Goal: Information Seeking & Learning: Learn about a topic

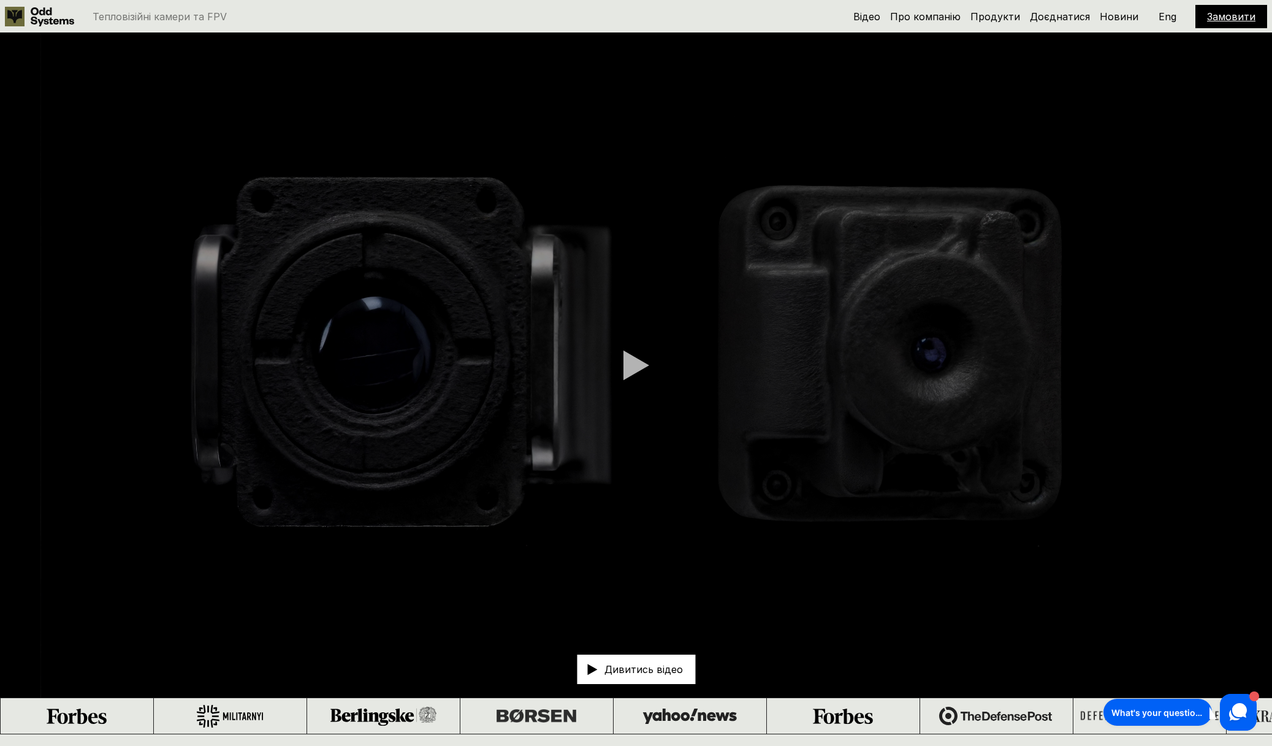
click at [616, 374] on video at bounding box center [636, 365] width 1272 height 664
click at [620, 357] on video at bounding box center [636, 365] width 1272 height 664
click at [628, 362] on div at bounding box center [636, 365] width 26 height 31
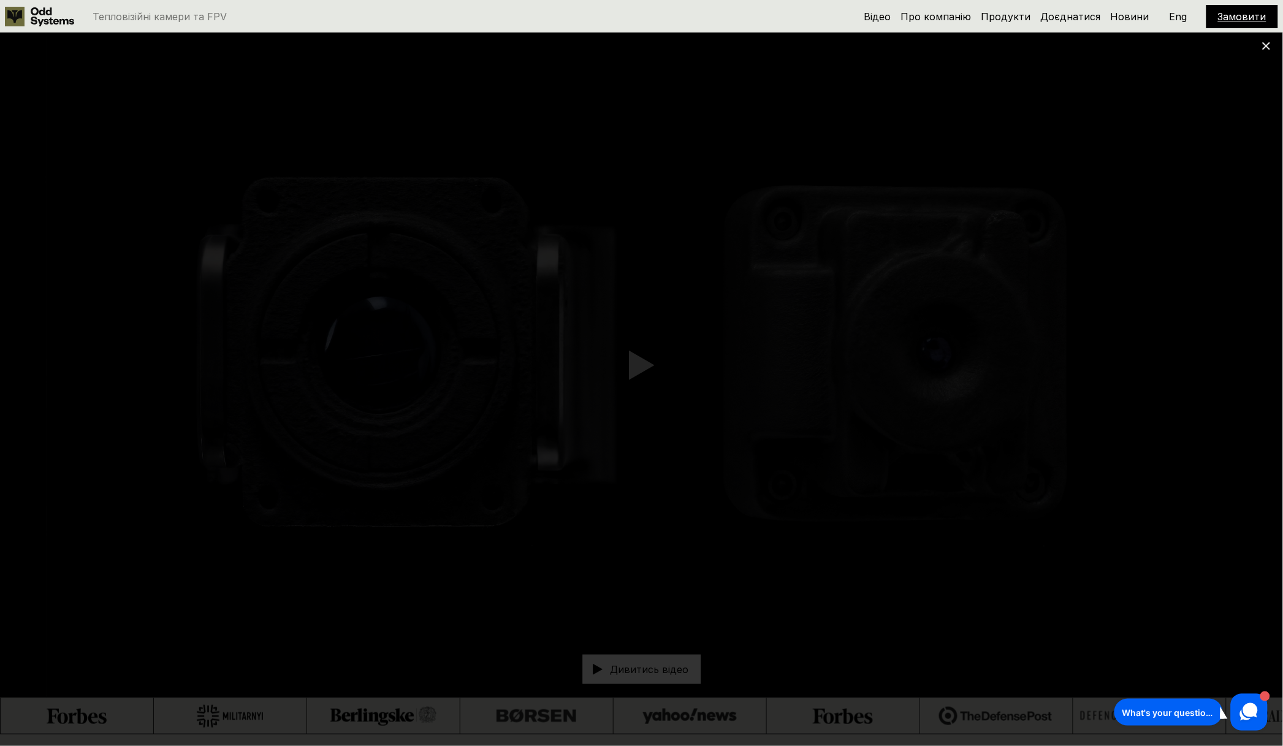
click at [1264, 47] on use at bounding box center [1266, 46] width 8 height 8
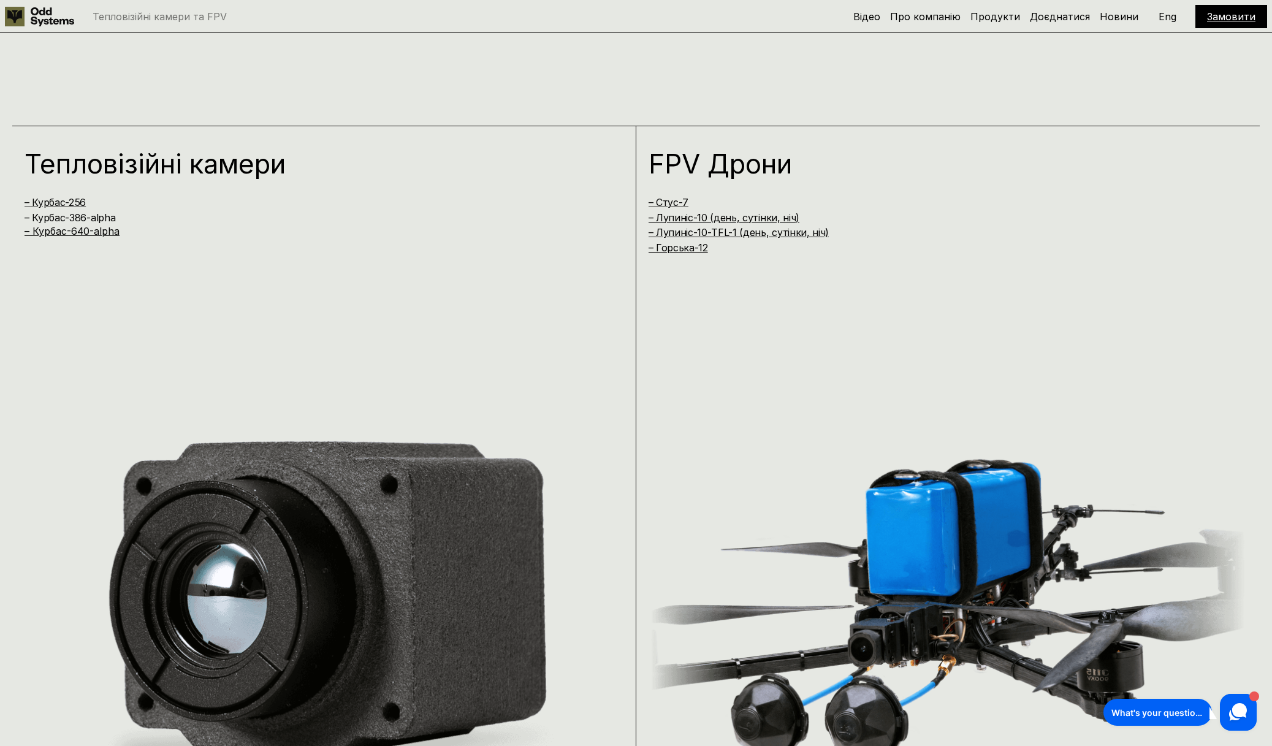
scroll to position [1455, 0]
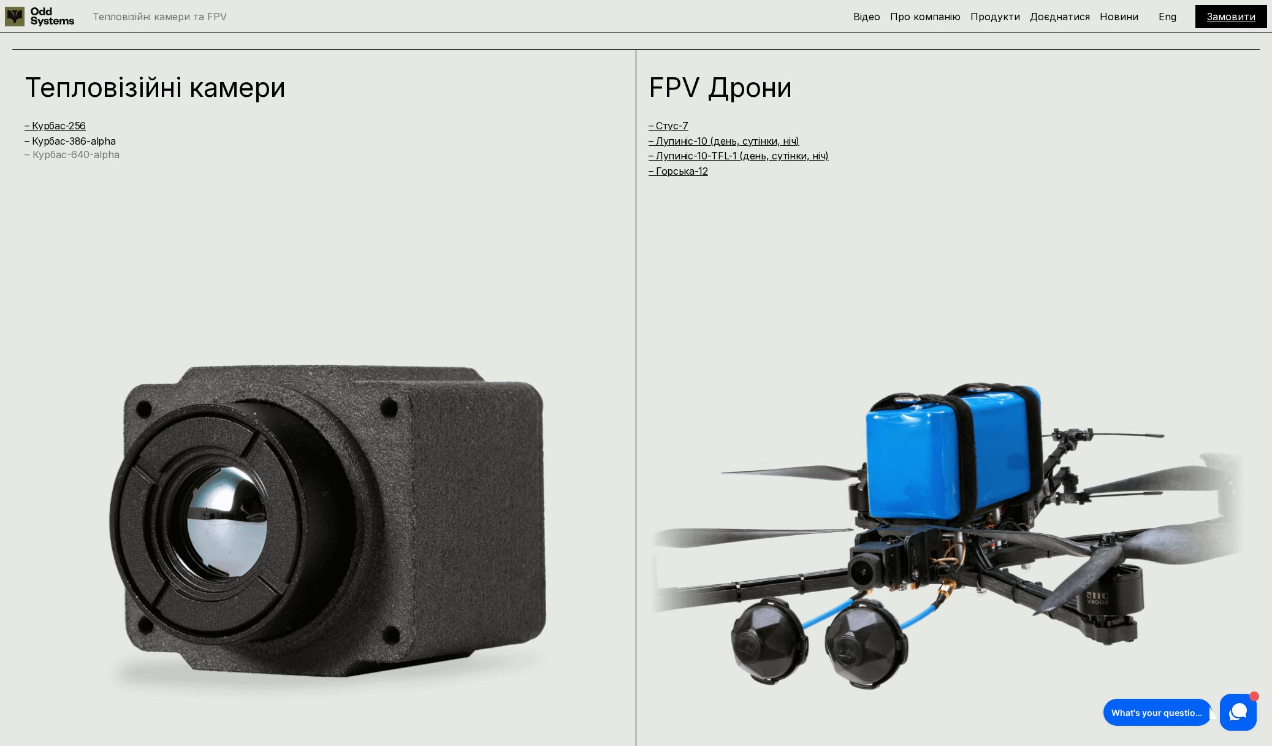
click at [106, 157] on link "– Курбас-640-alpha" at bounding box center [72, 154] width 95 height 12
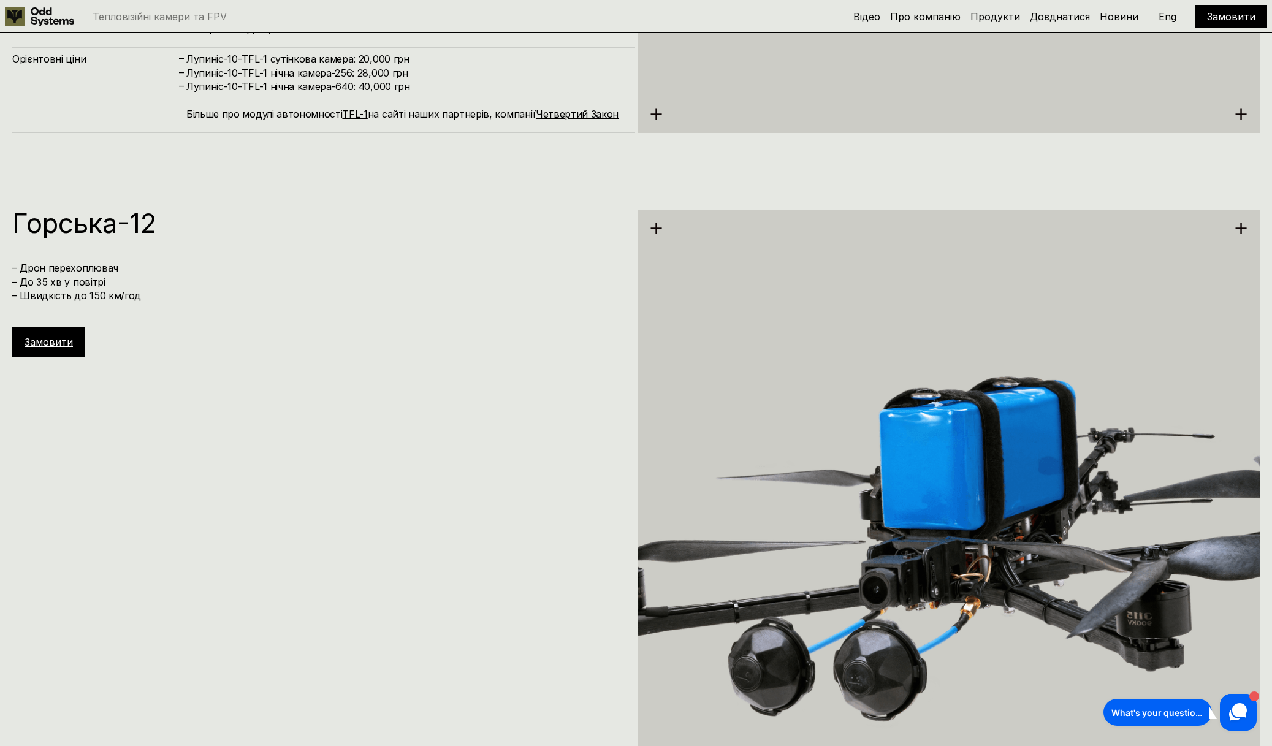
scroll to position [6525, 0]
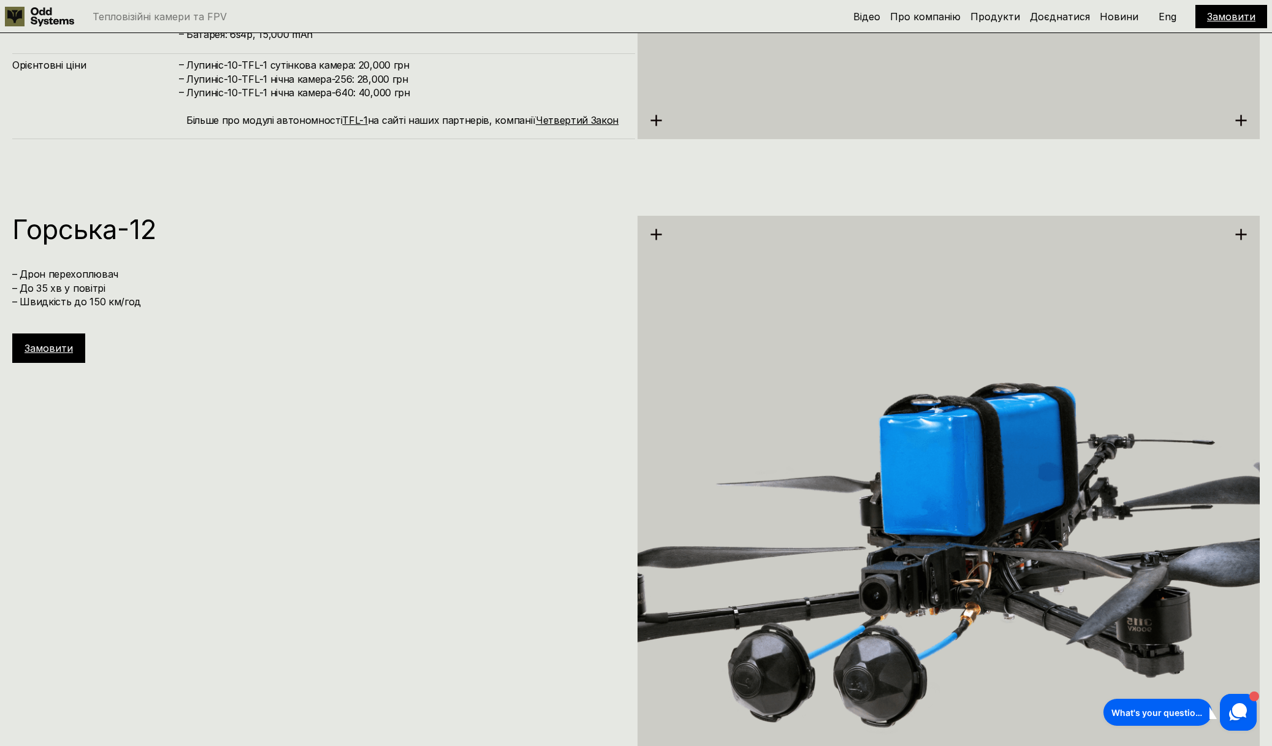
drag, startPoint x: 17, startPoint y: 230, endPoint x: 127, endPoint y: 270, distance: 117.6
click at [127, 270] on div "[PERSON_NAME]-12 – Дрон перехоплювач – До 35 хв у повітрі – Швидкість до 150 км…" at bounding box center [323, 289] width 623 height 147
copy div "[PERSON_NAME]-12 – Дрон перехоплювач"
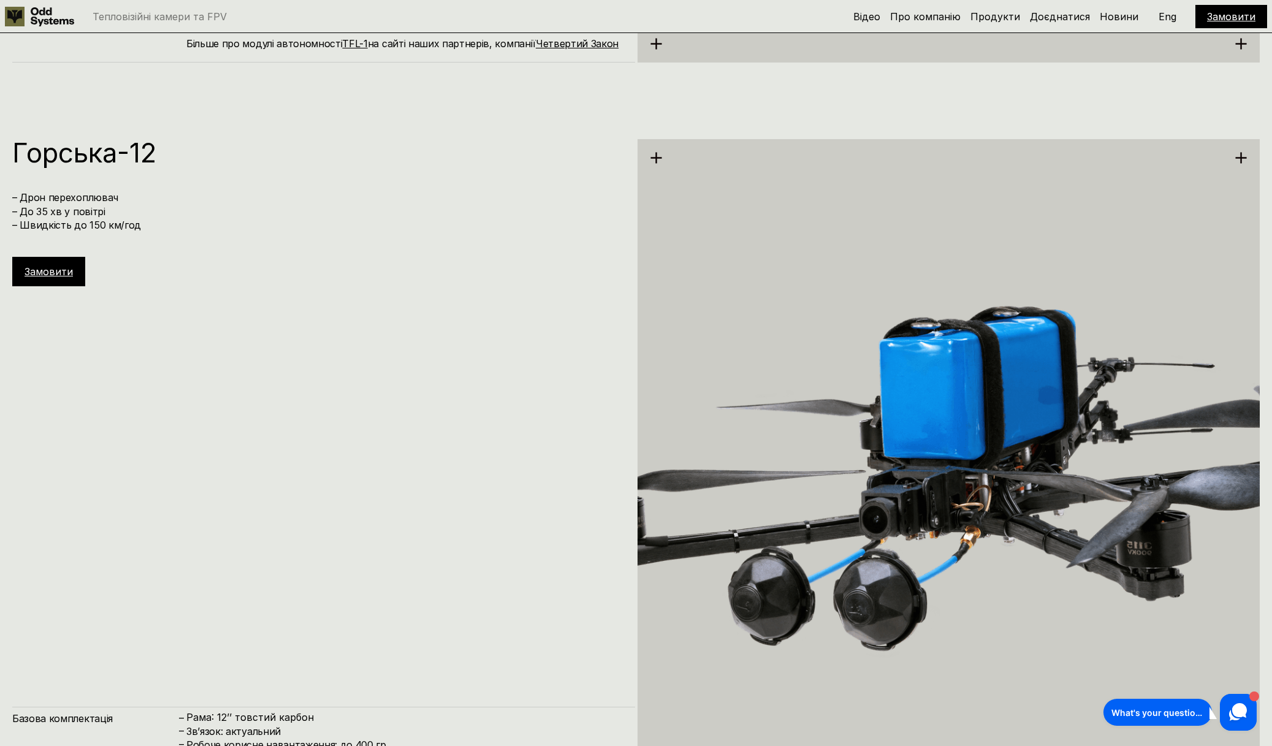
scroll to position [6754, 0]
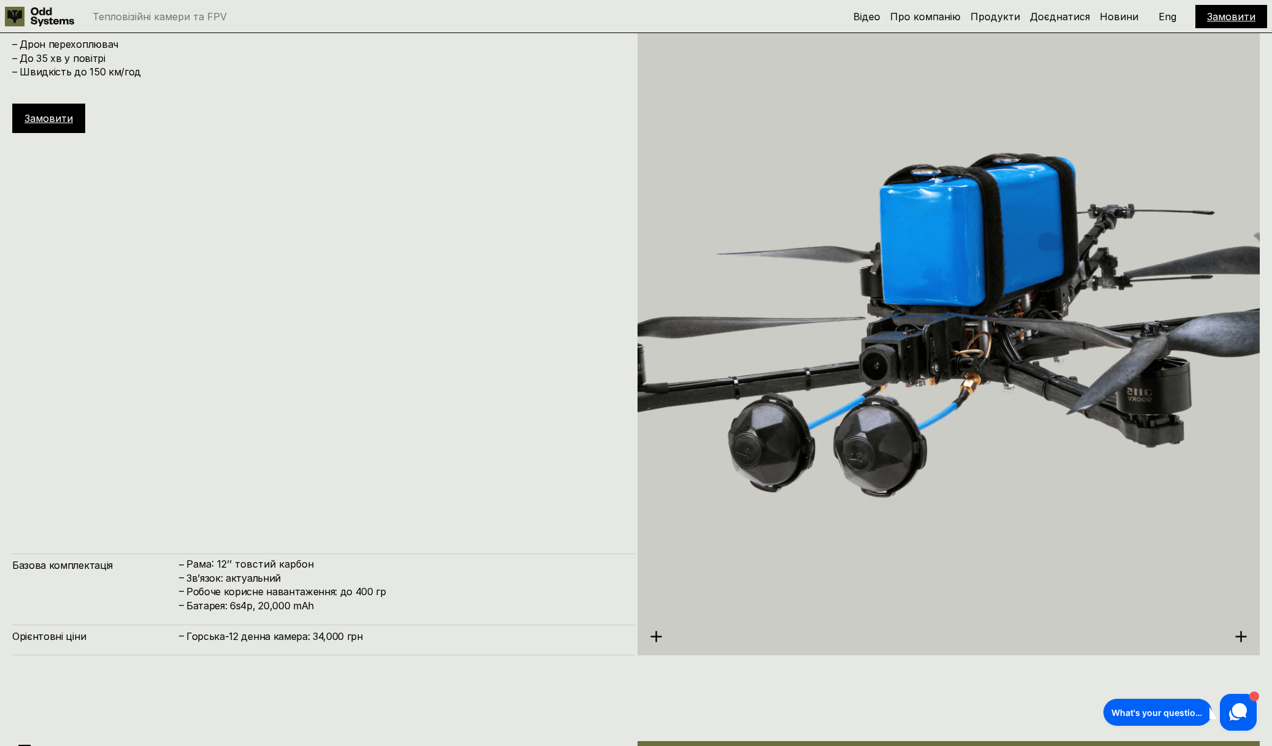
click at [892, 328] on img at bounding box center [948, 320] width 623 height 697
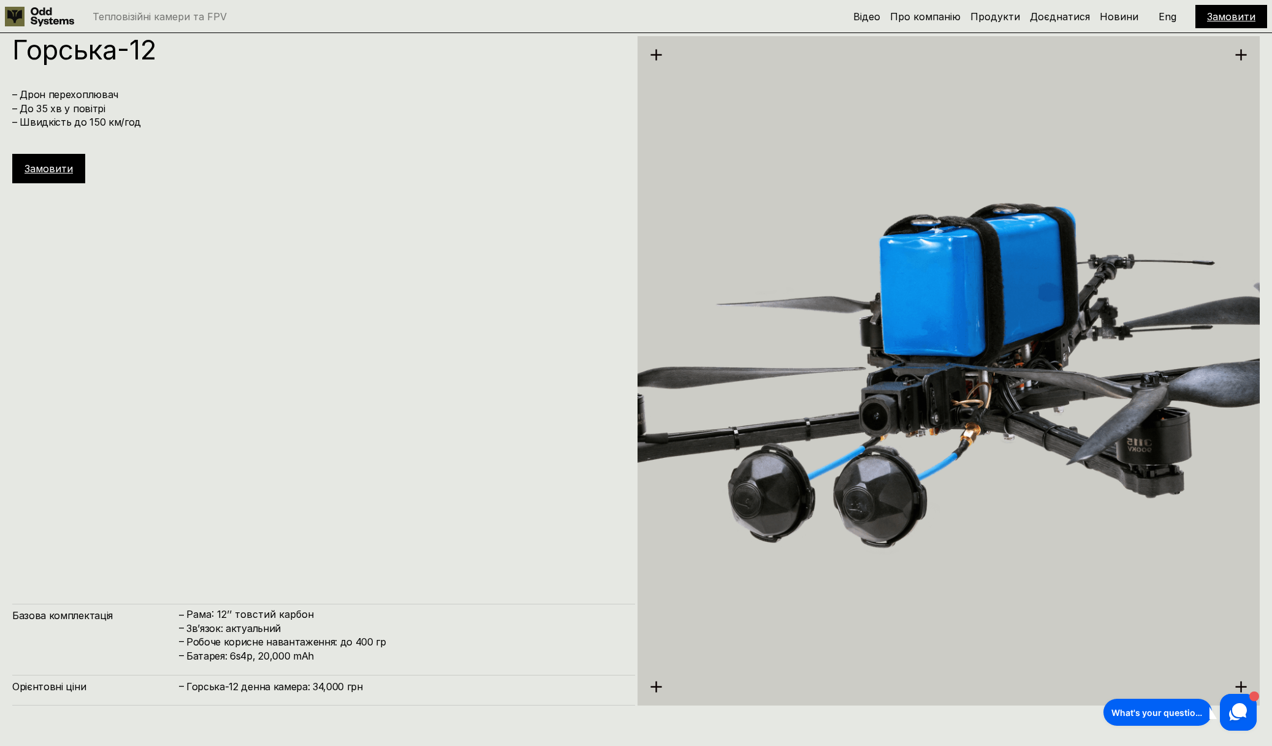
scroll to position [6678, 0]
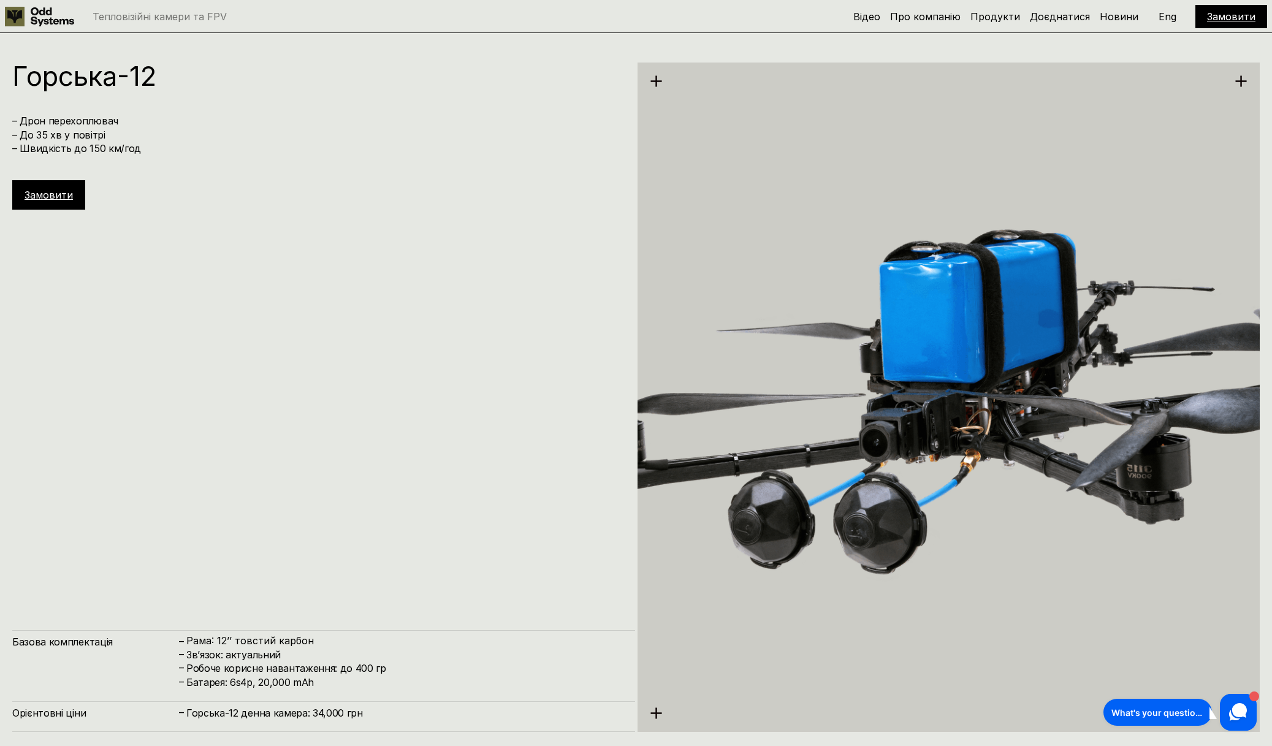
click at [99, 151] on h4 "– Дрон перехоплювач – До 35 хв у повітрі – Швидкість до 150 км/год" at bounding box center [317, 134] width 610 height 41
drag, startPoint x: 690, startPoint y: 245, endPoint x: 558, endPoint y: 234, distance: 132.2
click at [558, 234] on div "[PERSON_NAME]-12 – Дрон перехоплювач – До 35 хв у повітрі – Швидкість до 150 км…" at bounding box center [323, 397] width 623 height 669
